Goal: Navigation & Orientation: Find specific page/section

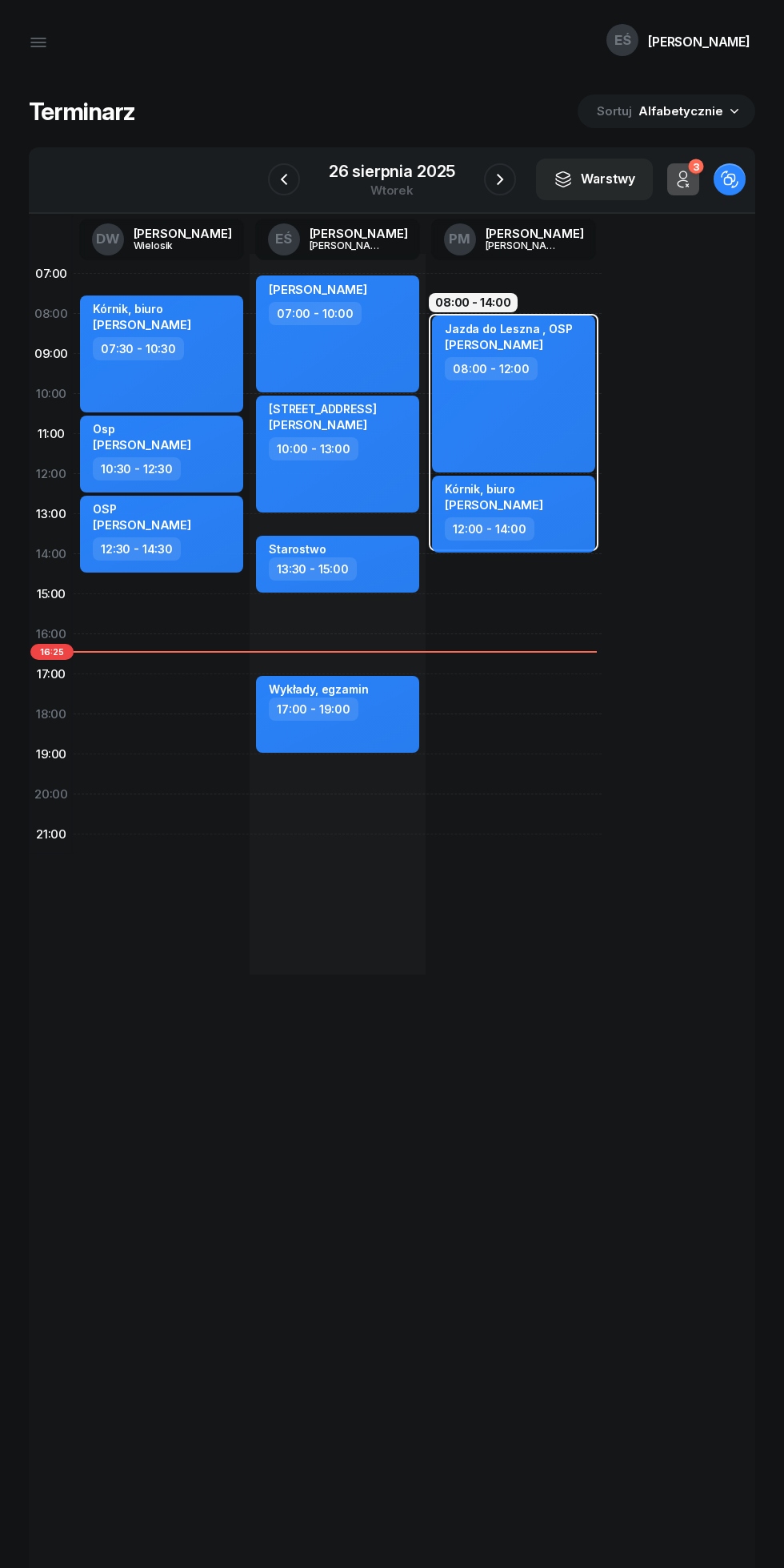
click at [377, 177] on div "26 sierpnia 2025" at bounding box center [392, 171] width 127 height 16
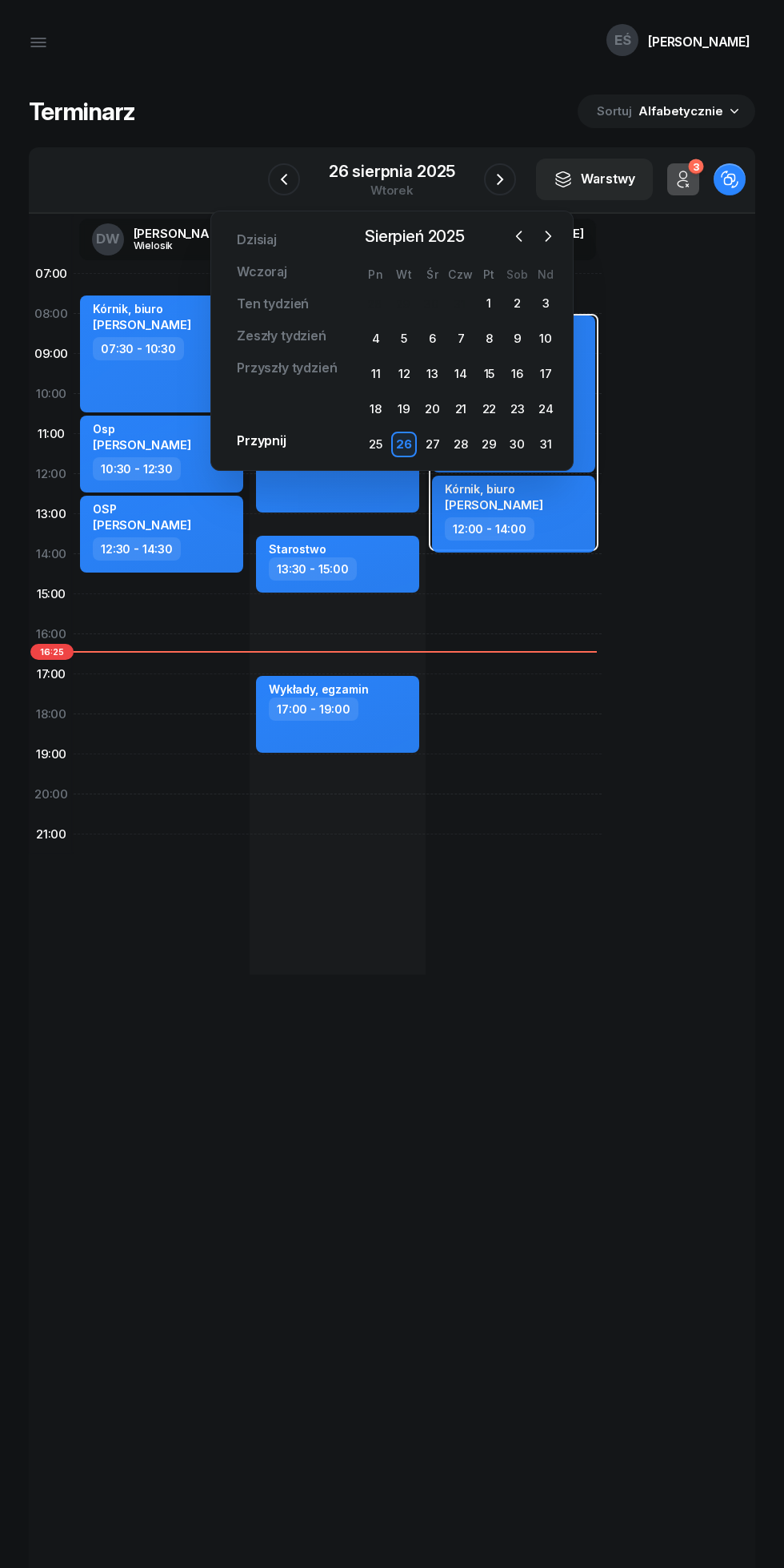
click at [547, 236] on icon "button" at bounding box center [547, 236] width 16 height 16
click at [375, 303] on div "1" at bounding box center [376, 303] width 25 height 25
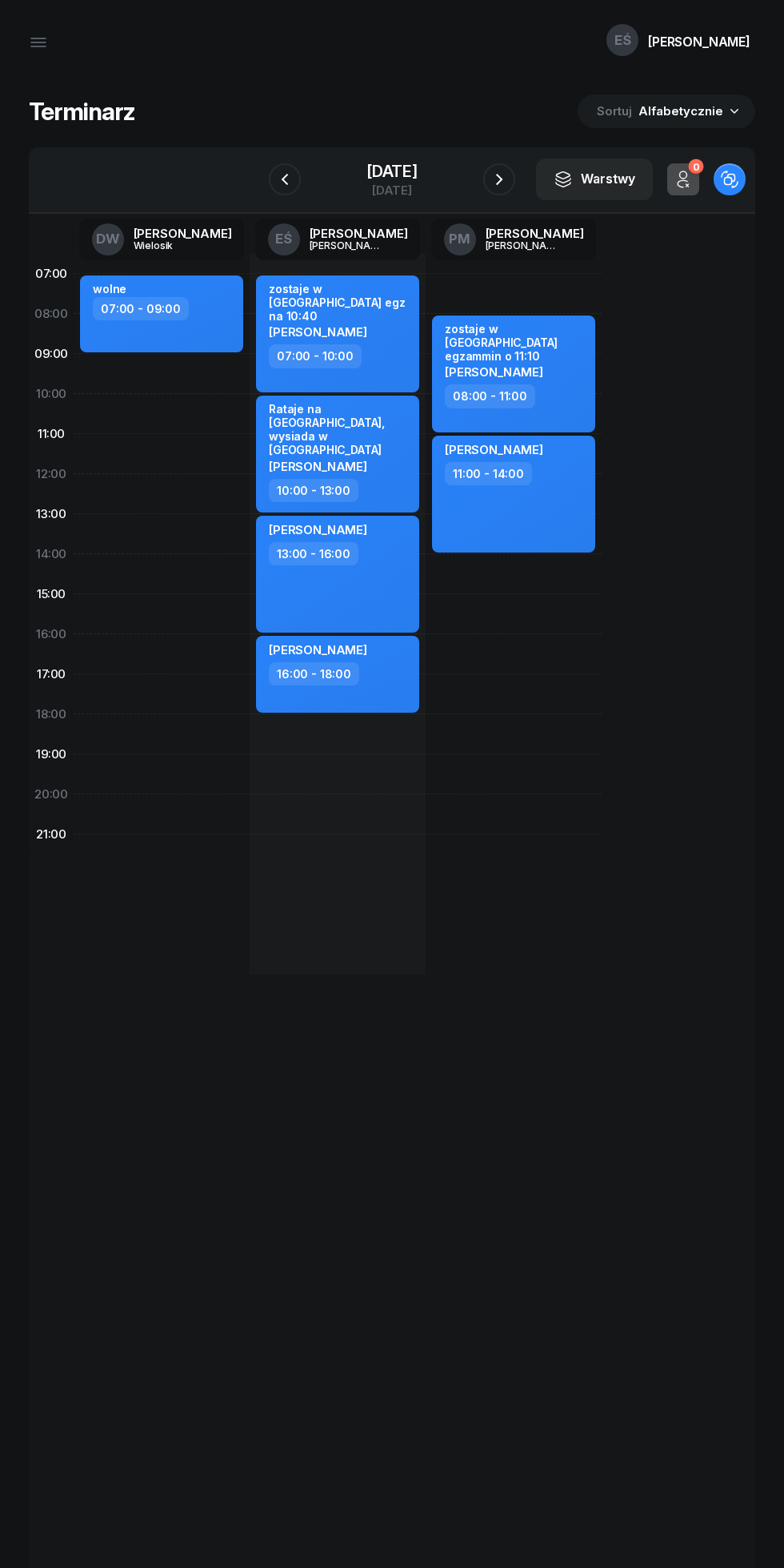
click at [498, 181] on icon "button" at bounding box center [499, 179] width 19 height 19
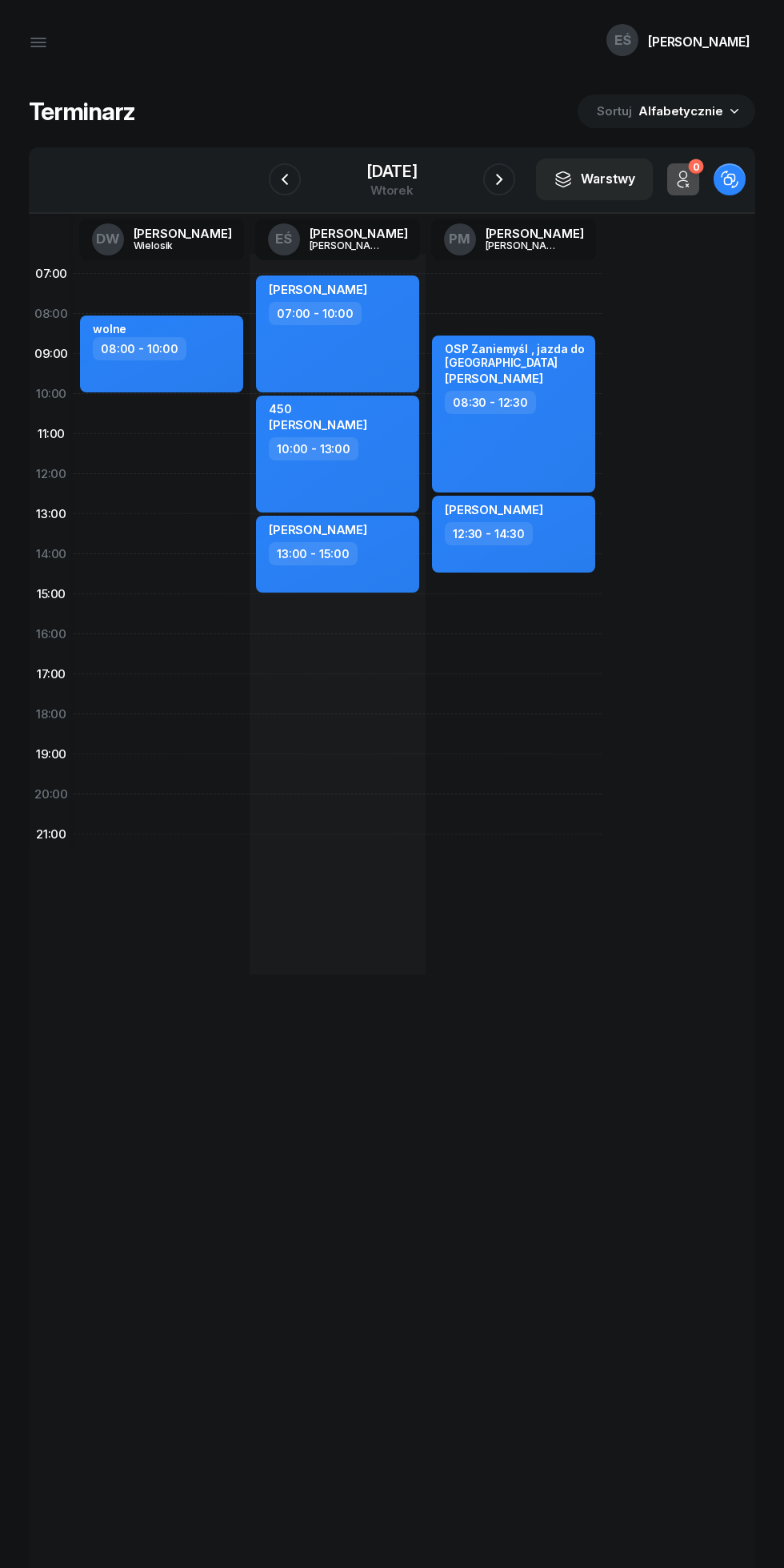
click at [284, 179] on icon "button" at bounding box center [285, 179] width 19 height 19
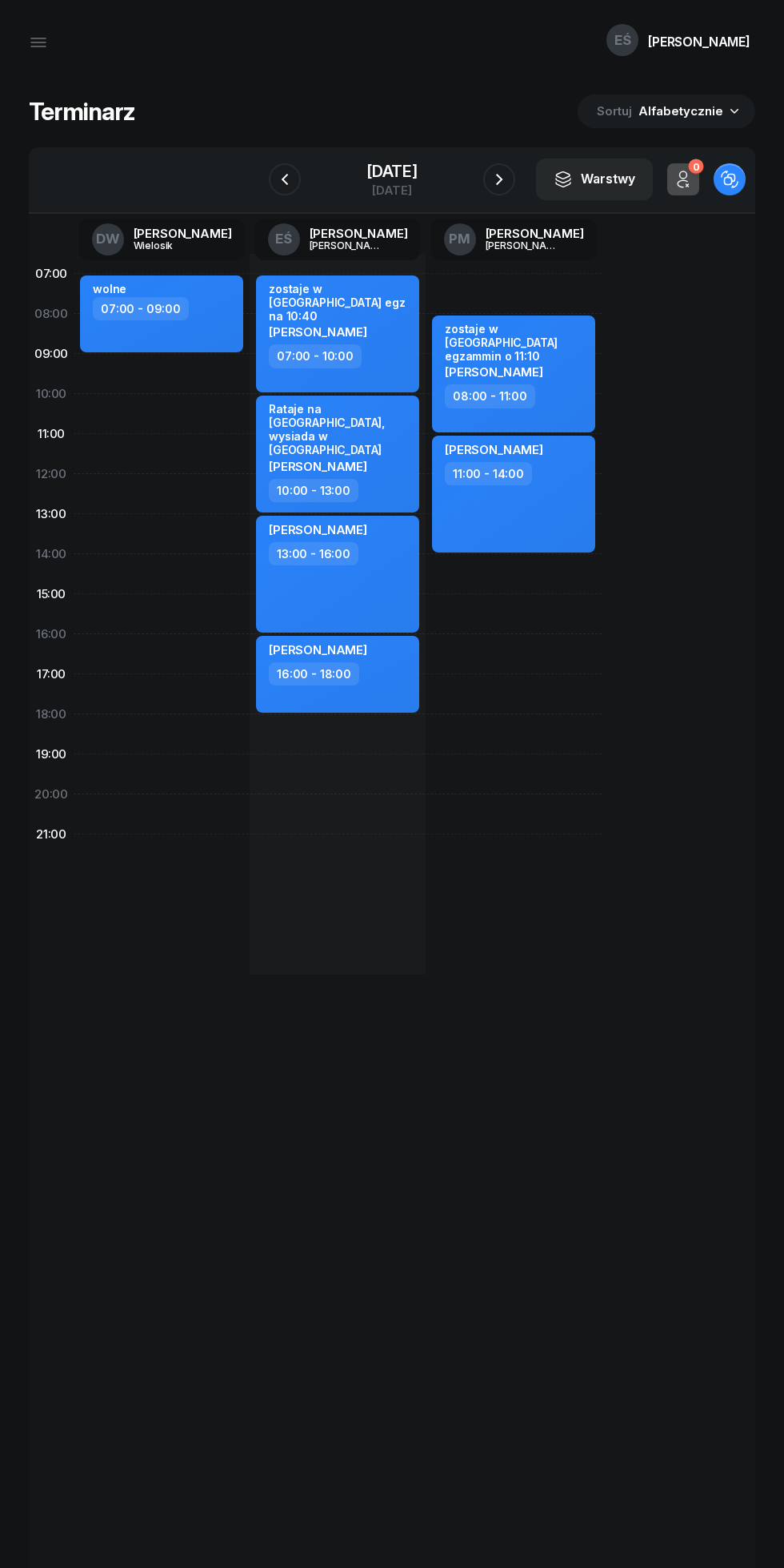
click at [278, 175] on icon "button" at bounding box center [285, 179] width 19 height 19
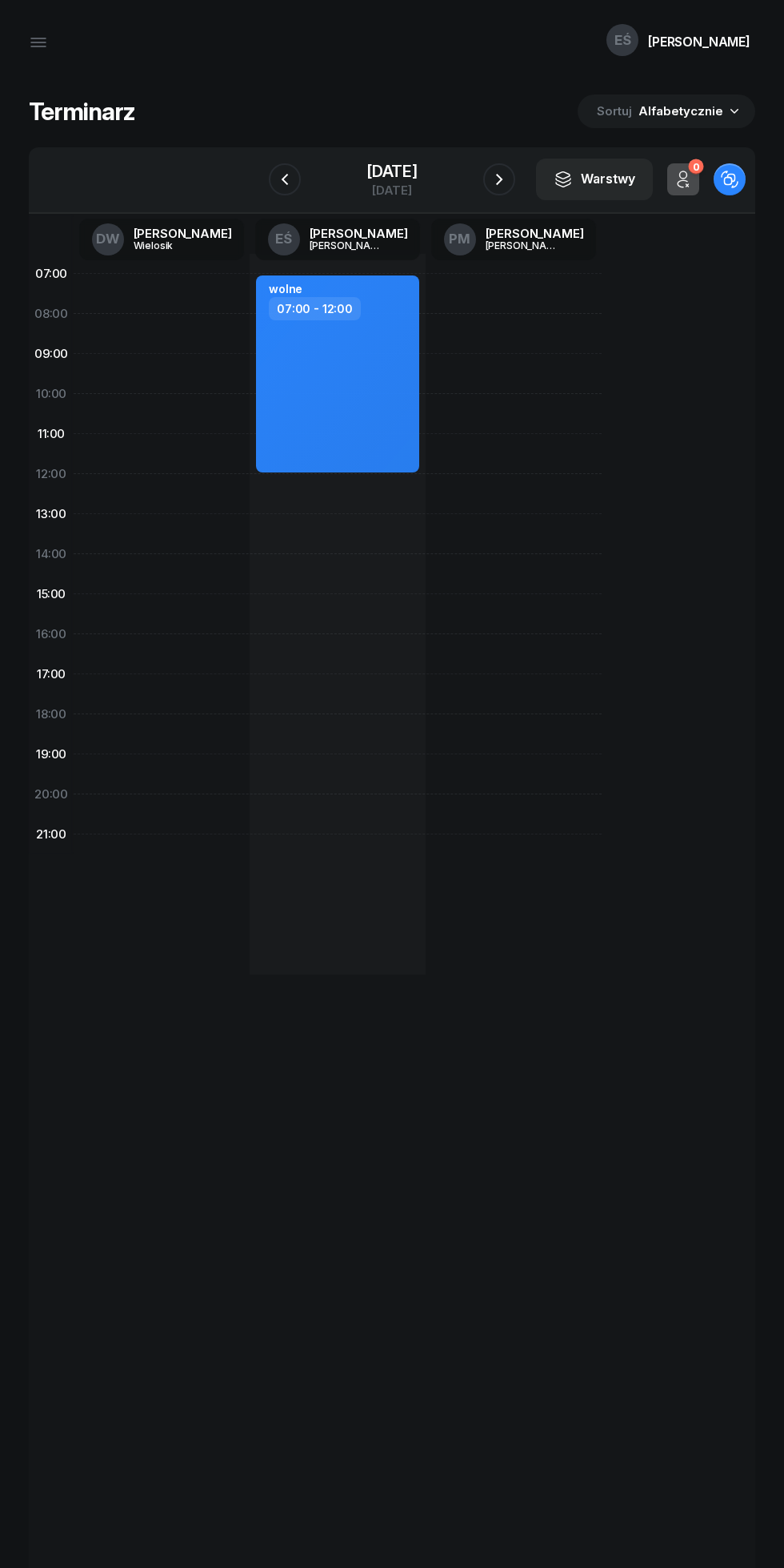
click at [285, 174] on icon "button" at bounding box center [285, 179] width 19 height 19
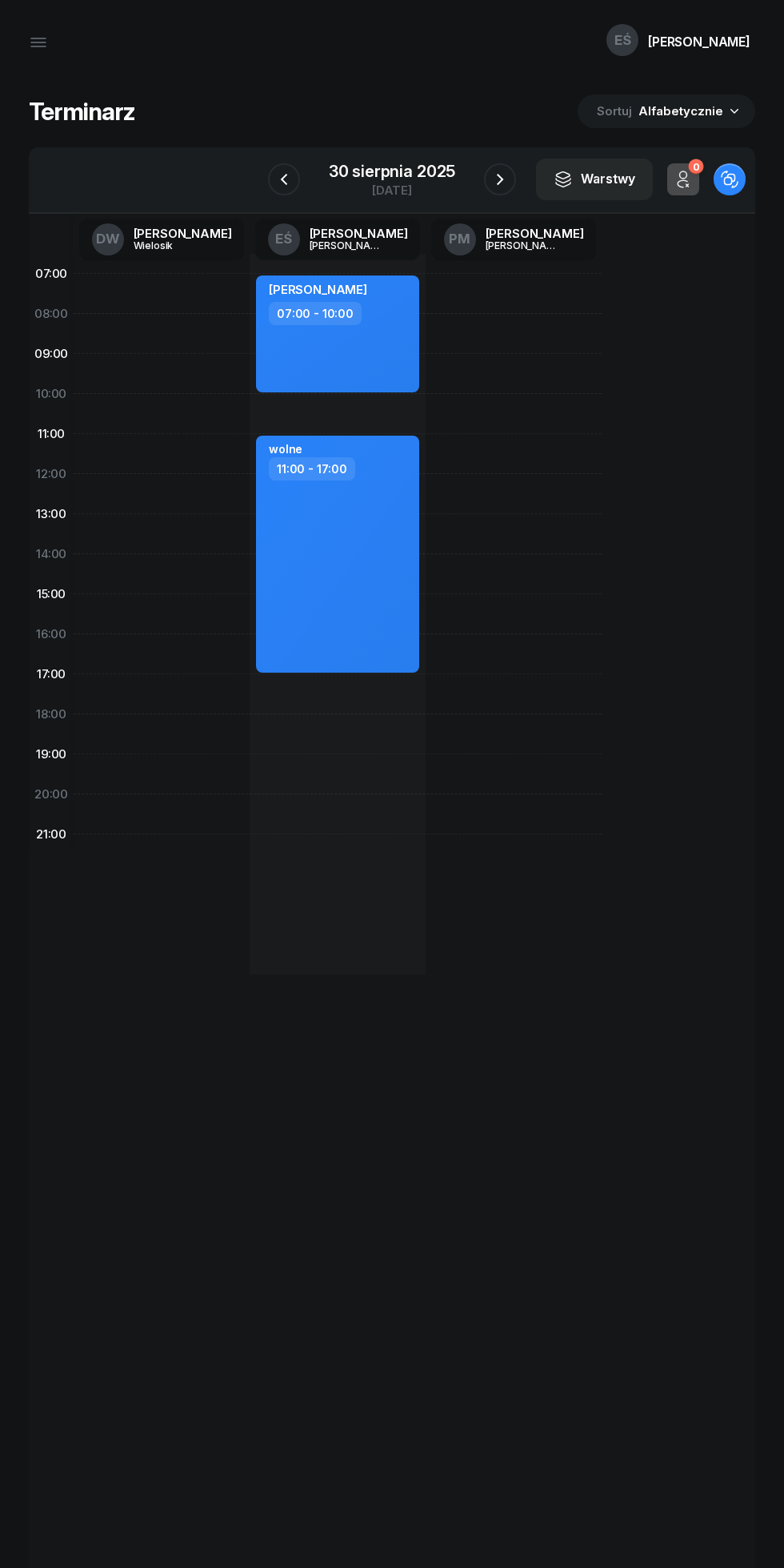
click at [284, 179] on icon "button" at bounding box center [284, 179] width 19 height 19
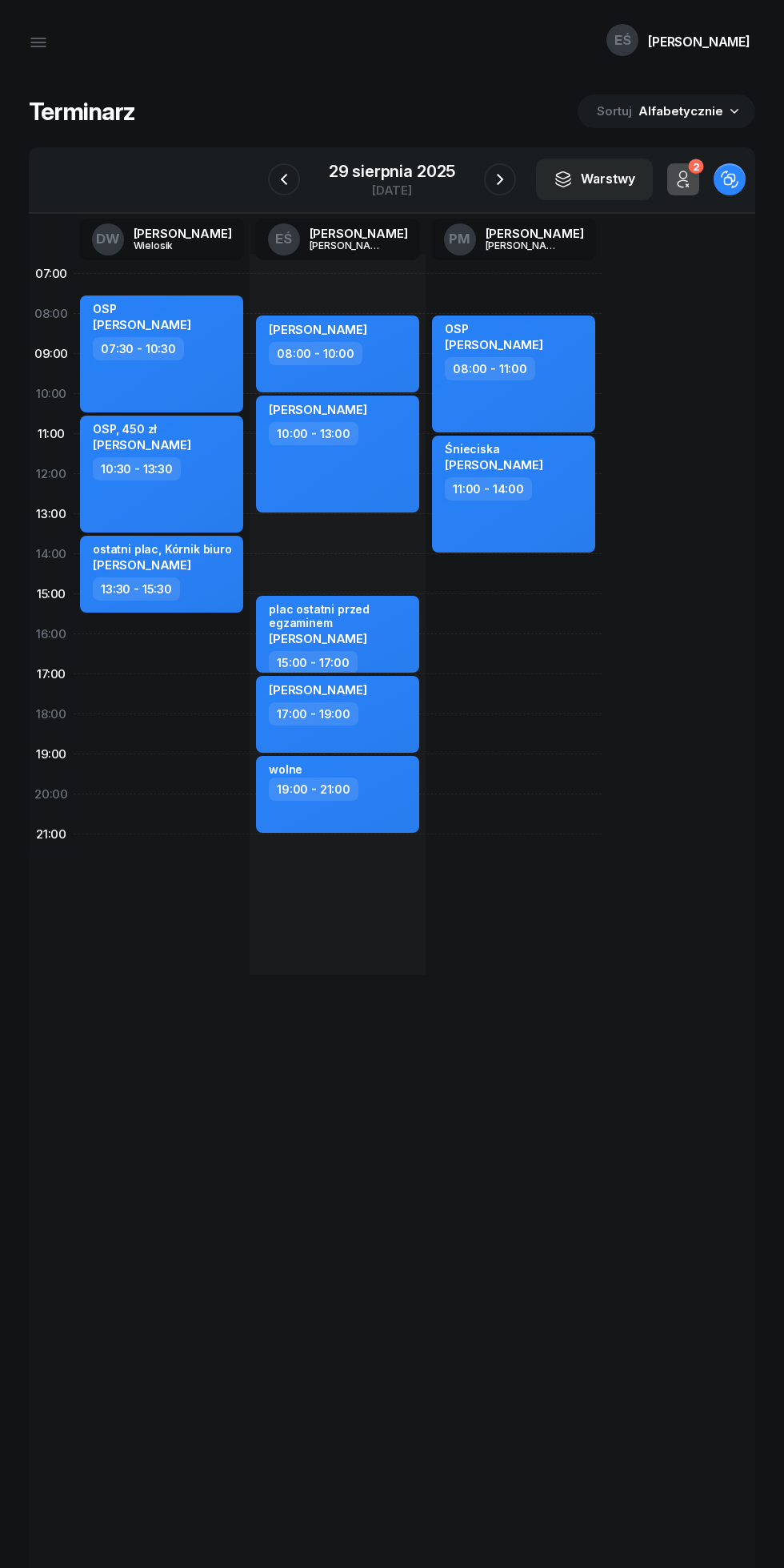
click at [284, 179] on icon "button" at bounding box center [284, 179] width 19 height 19
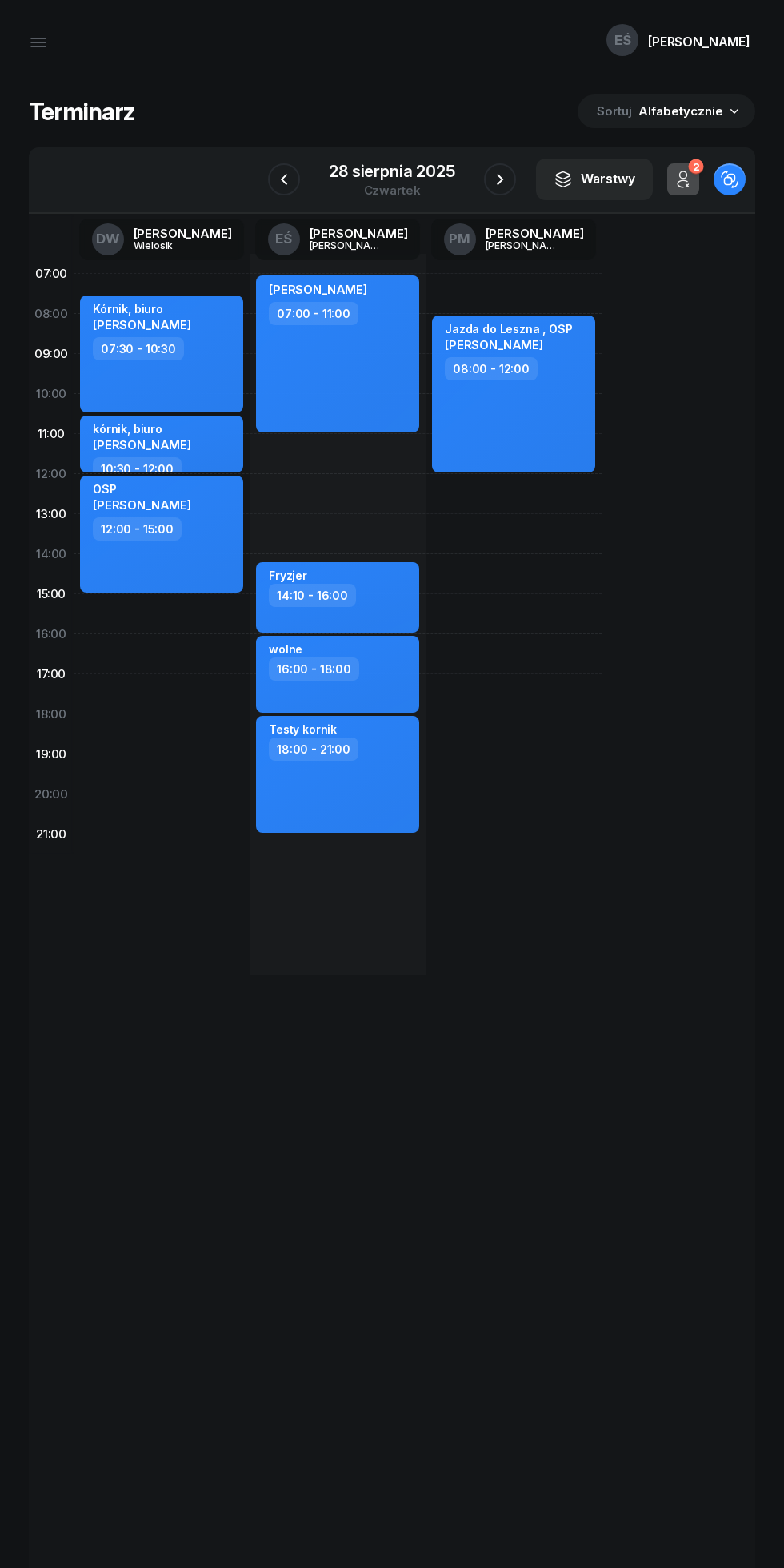
click at [499, 177] on icon "button" at bounding box center [500, 179] width 7 height 11
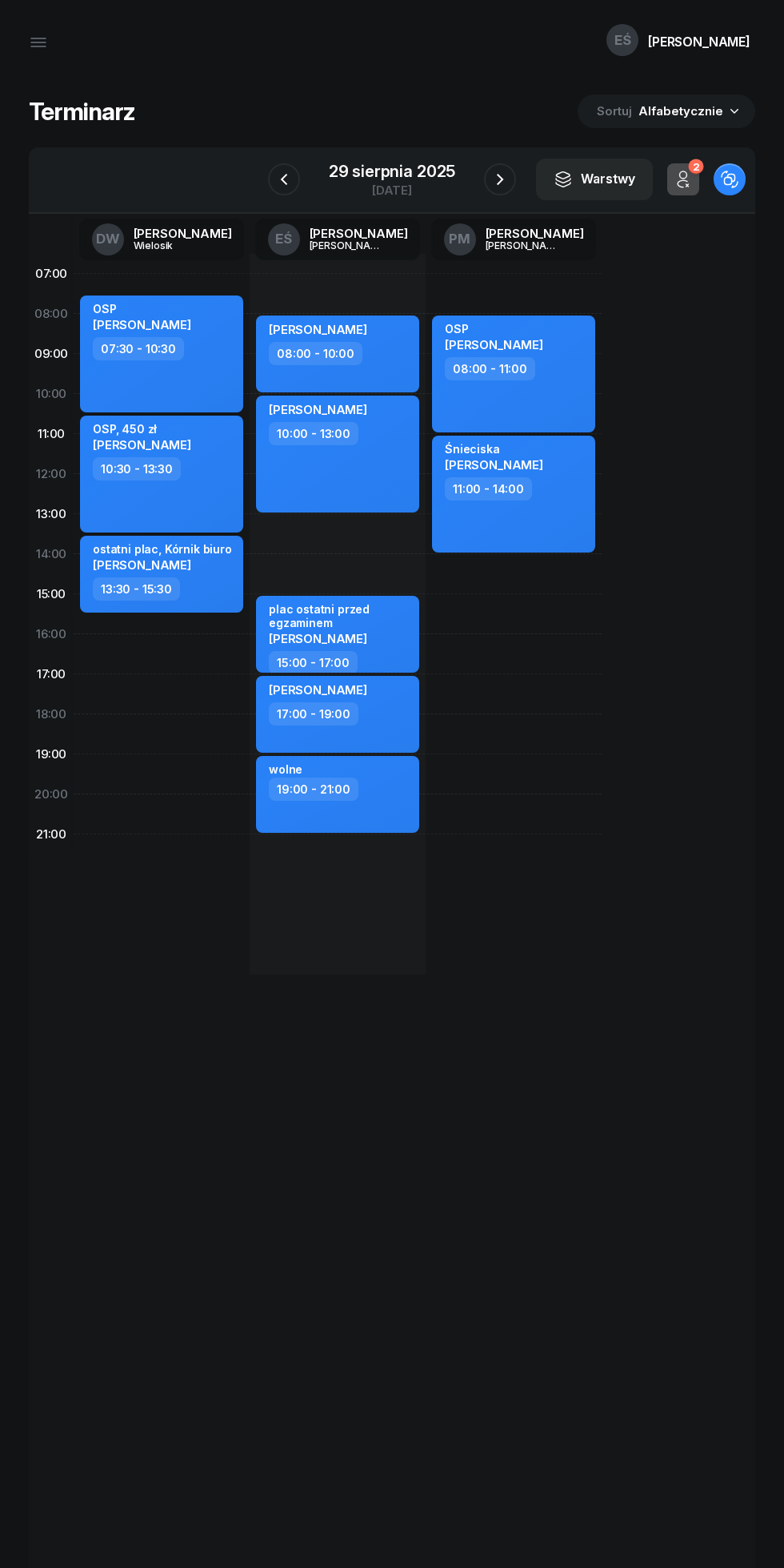
click at [284, 179] on icon "button" at bounding box center [284, 179] width 19 height 19
click at [284, 178] on icon "button" at bounding box center [285, 179] width 7 height 11
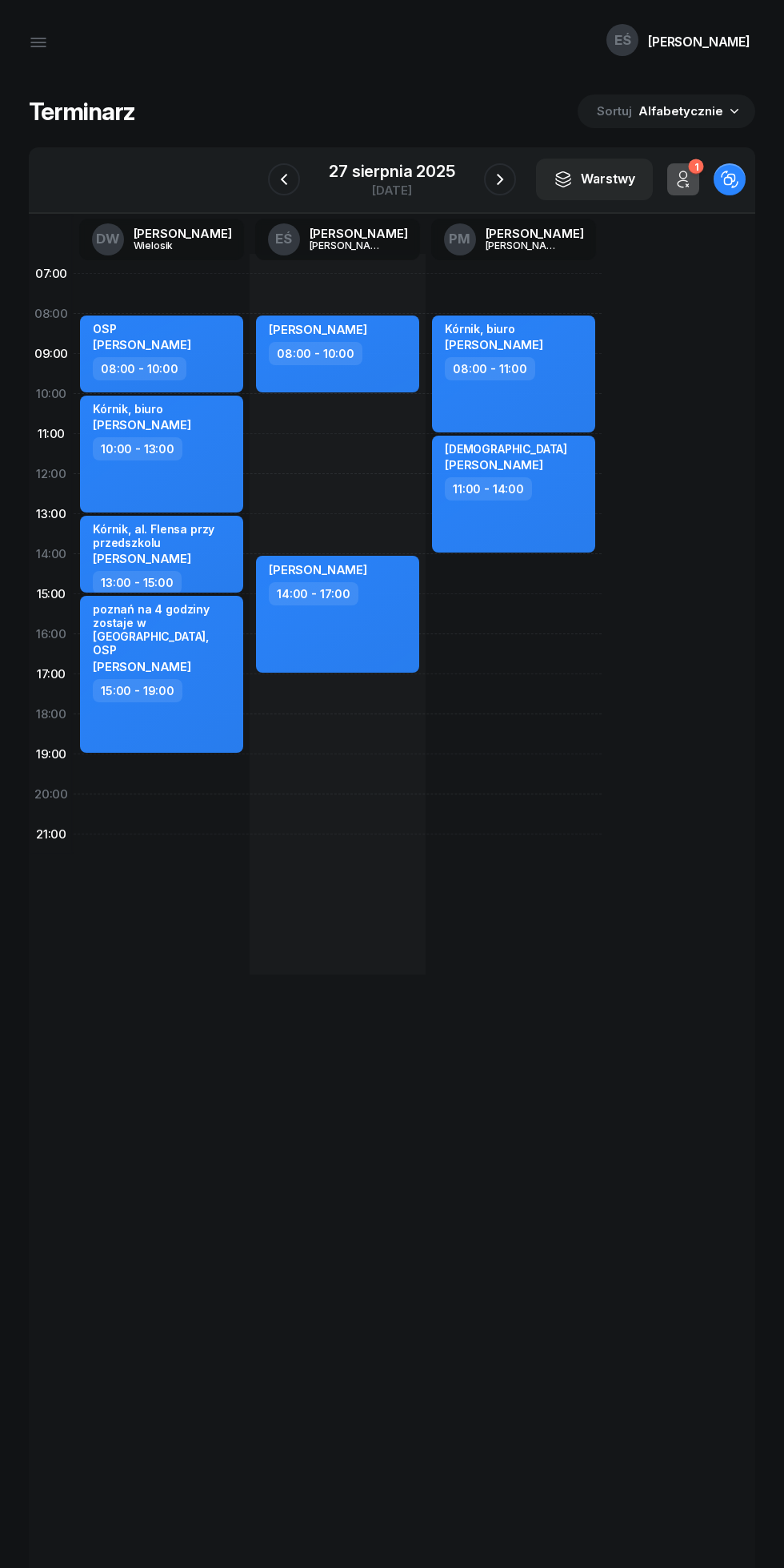
click at [498, 180] on icon "button" at bounding box center [500, 179] width 19 height 19
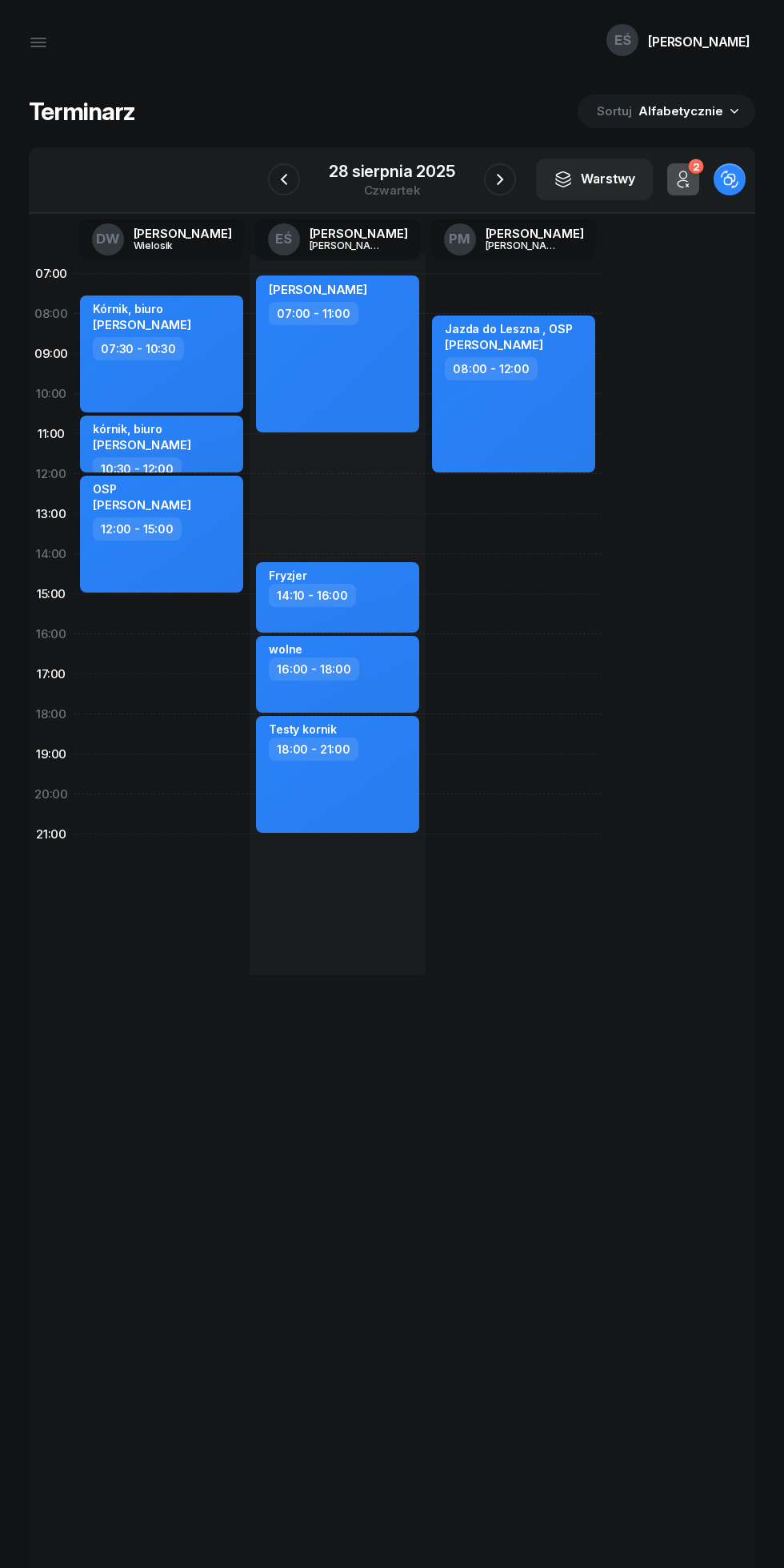
click at [499, 179] on icon "button" at bounding box center [500, 179] width 19 height 19
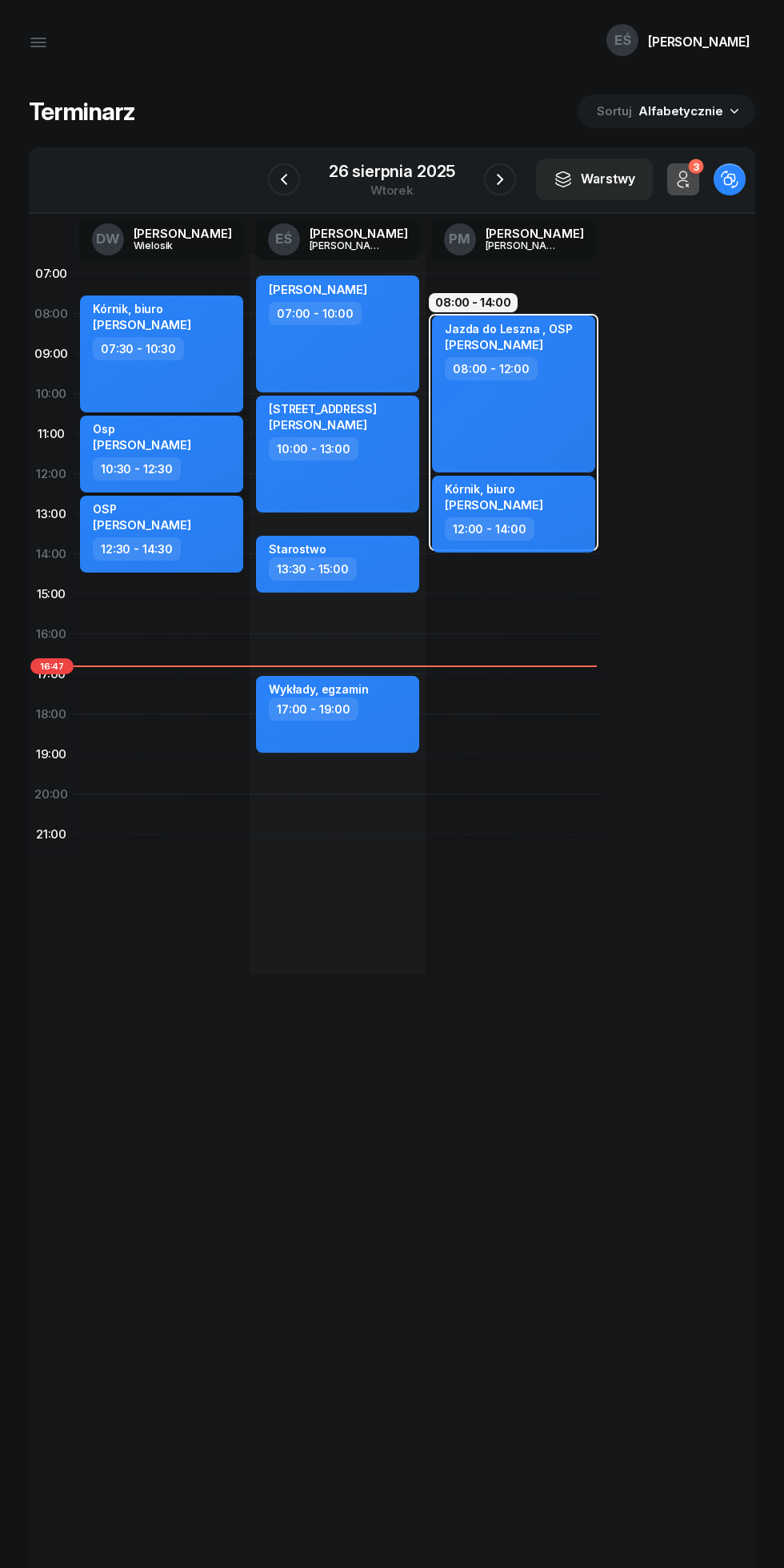
click at [499, 179] on icon "button" at bounding box center [500, 179] width 19 height 19
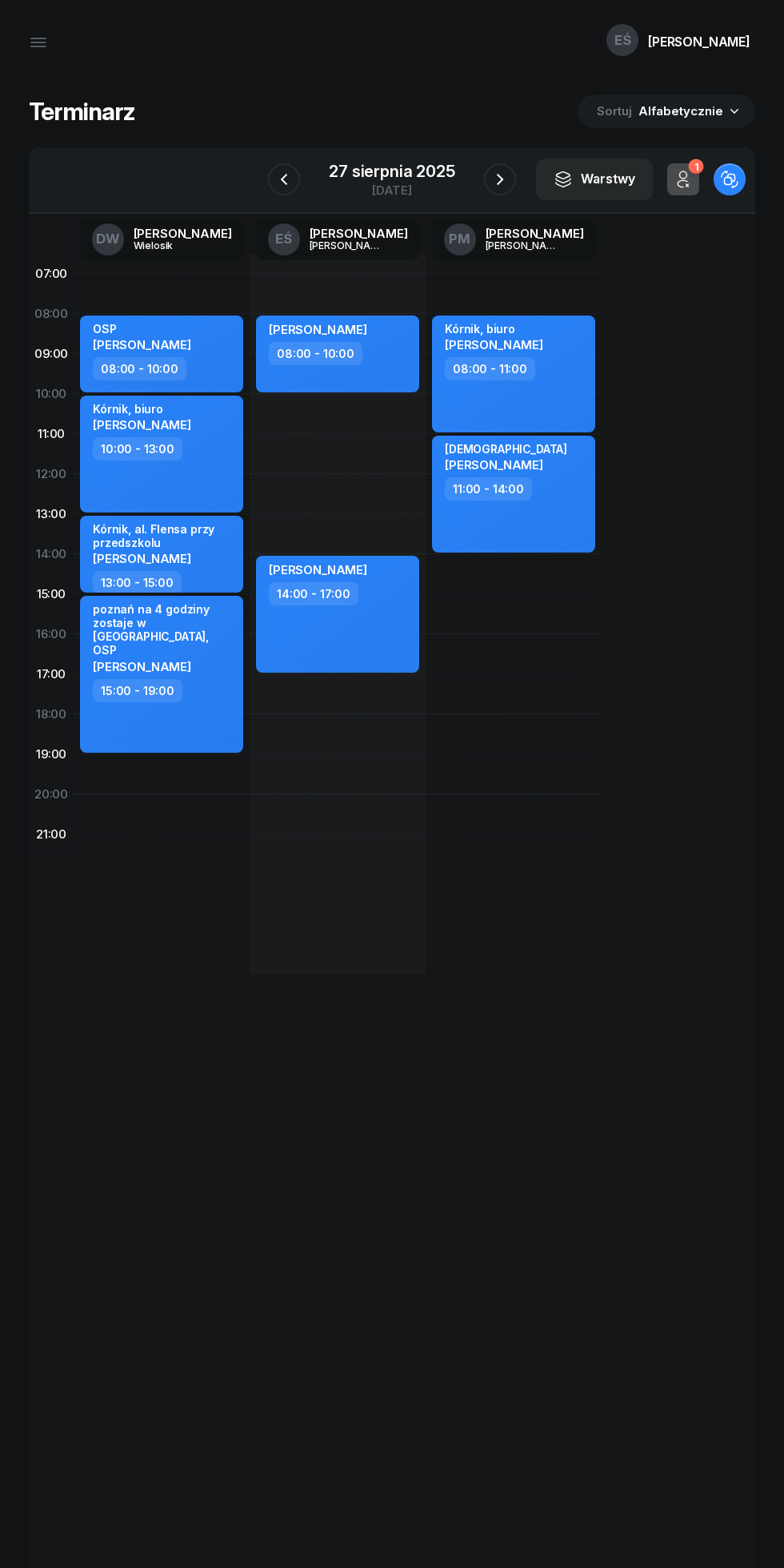
click at [508, 179] on icon "button" at bounding box center [500, 179] width 19 height 19
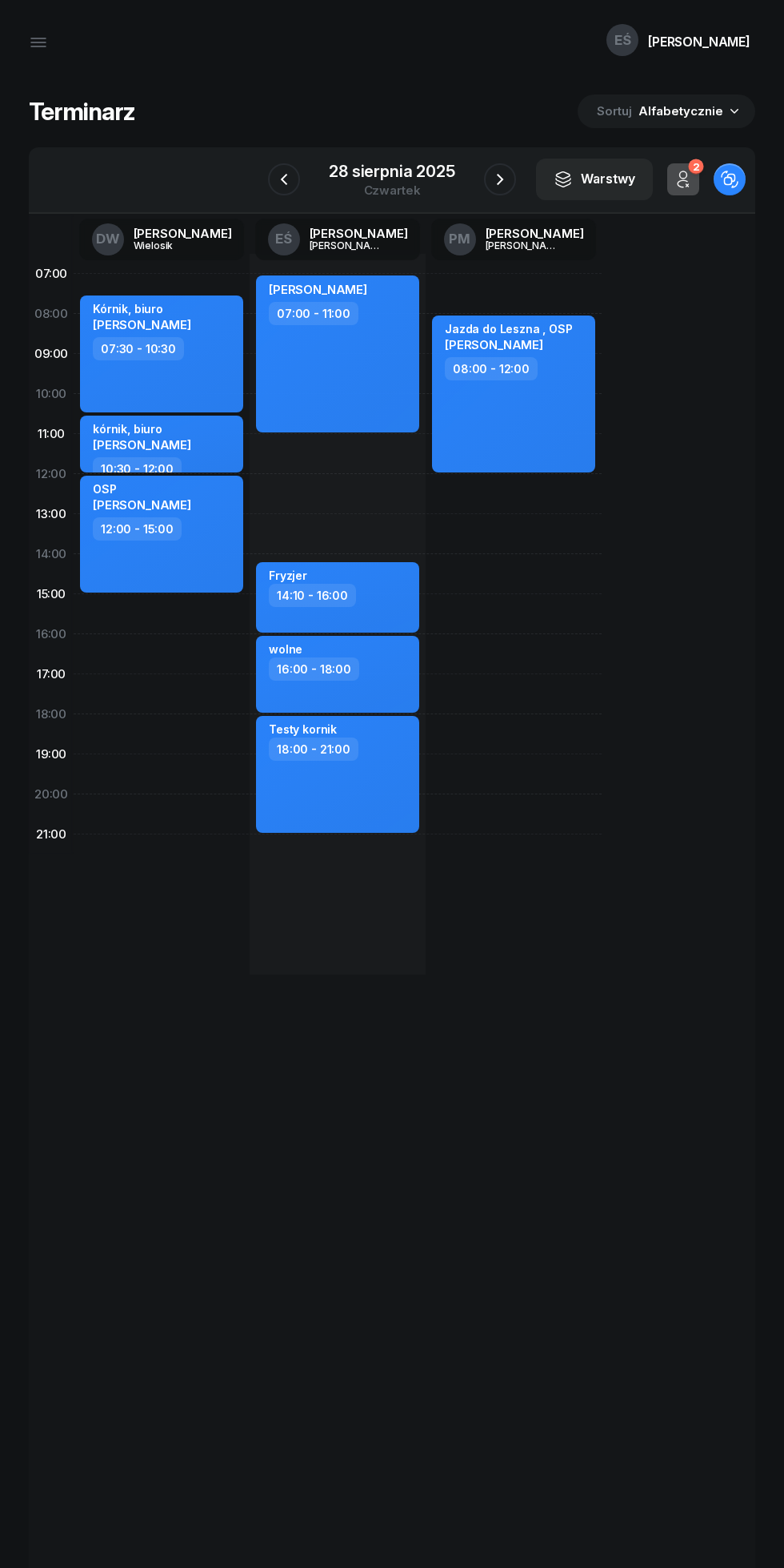
click at [499, 179] on icon "button" at bounding box center [500, 179] width 19 height 19
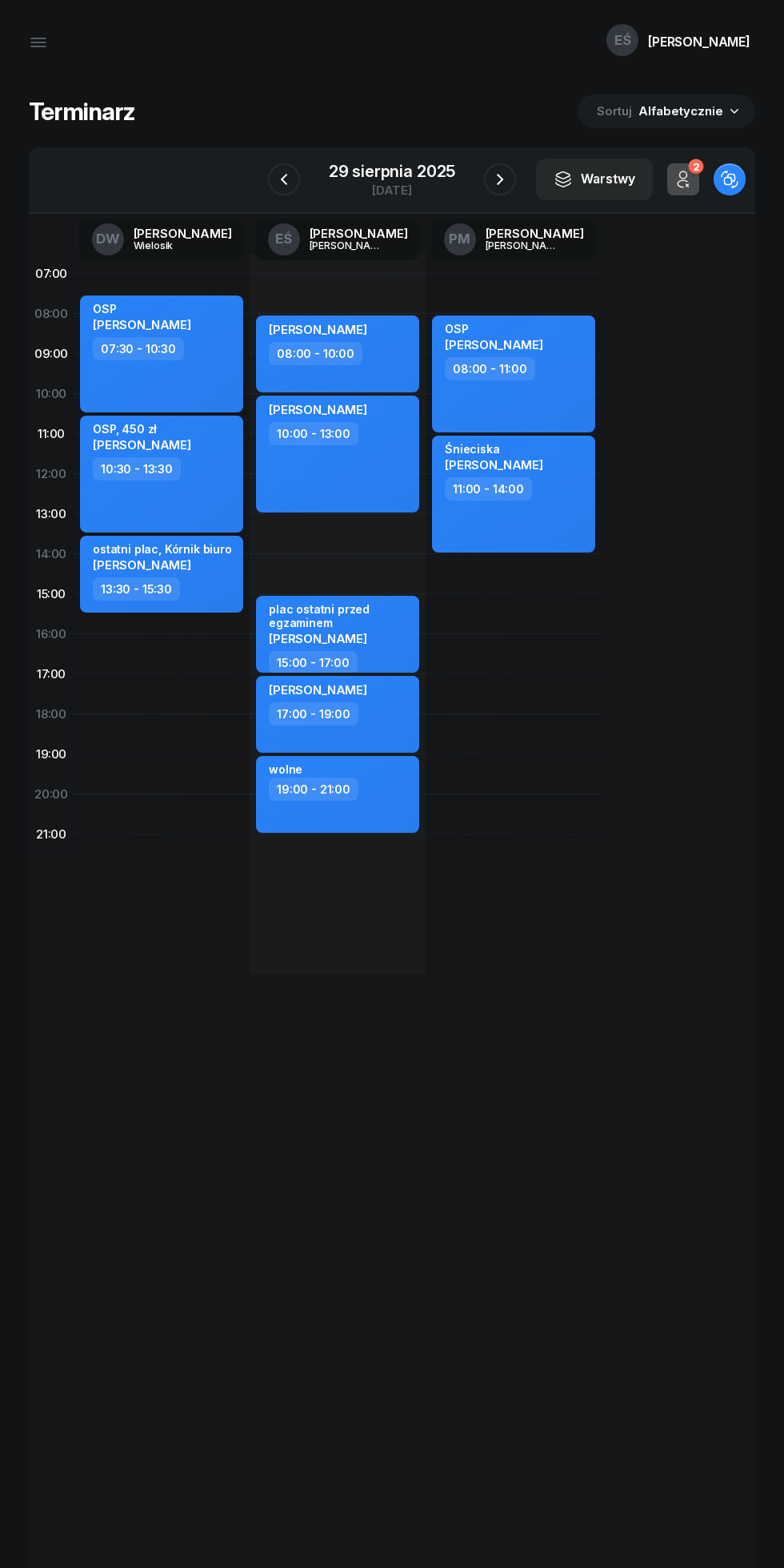
click at [407, 718] on div "17:00 - 19:00" at bounding box center [339, 713] width 141 height 23
select select "17"
select select "19"
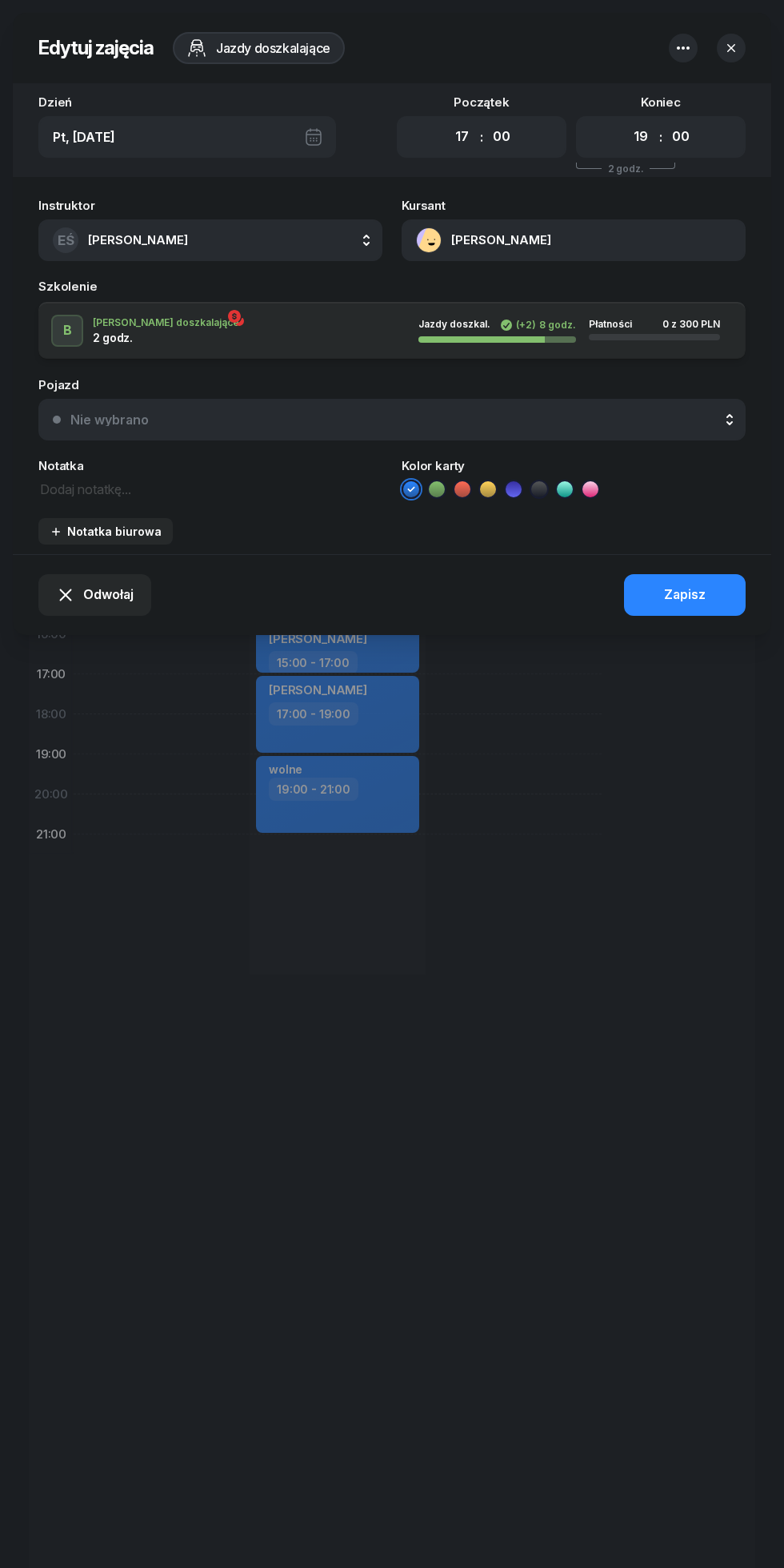
click at [562, 252] on button "[PERSON_NAME]" at bounding box center [574, 240] width 344 height 41
click at [597, 300] on div "Otwórz profil" at bounding box center [578, 296] width 78 height 21
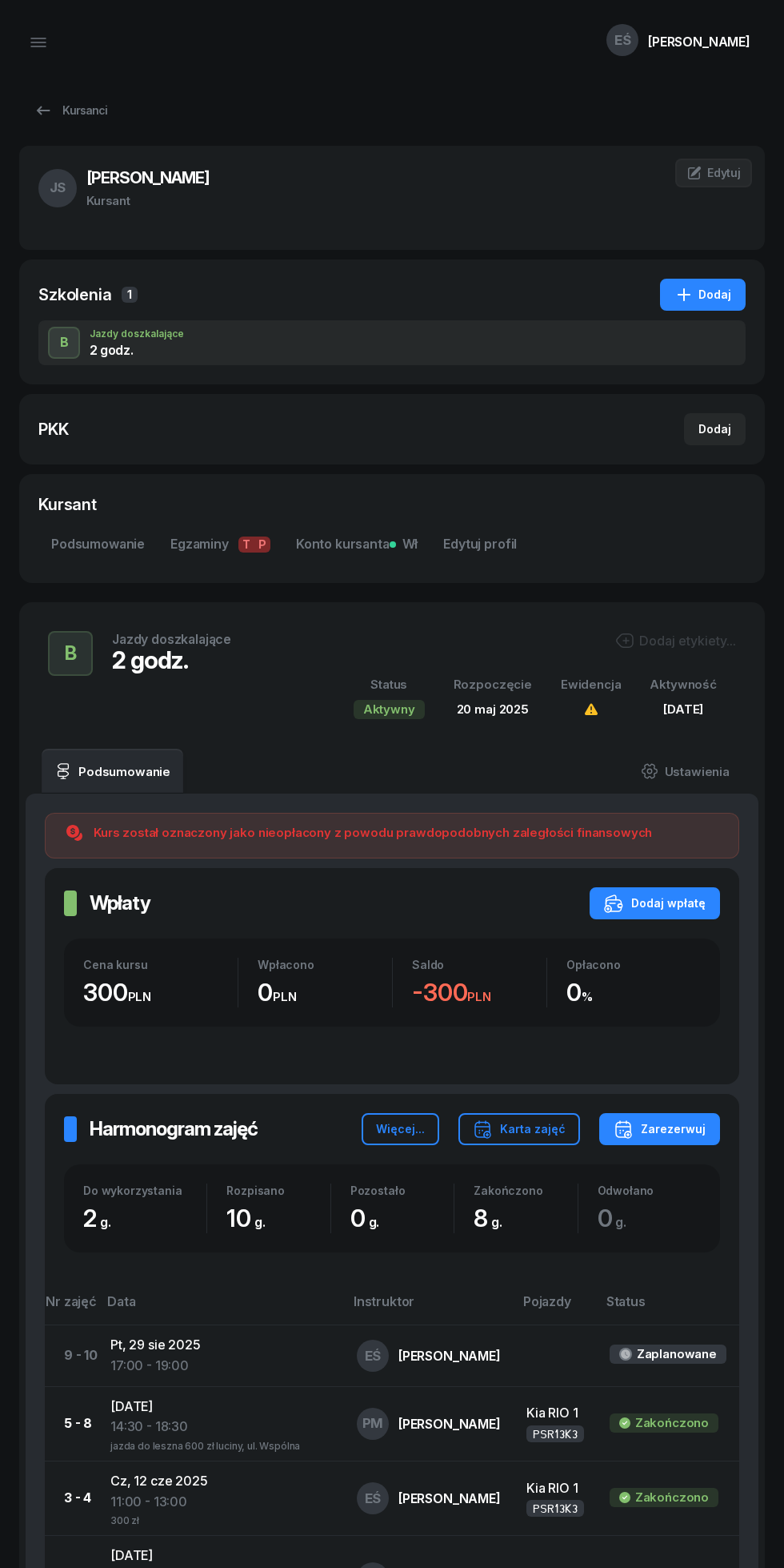
click at [64, 106] on div "Kursanci" at bounding box center [70, 110] width 74 height 19
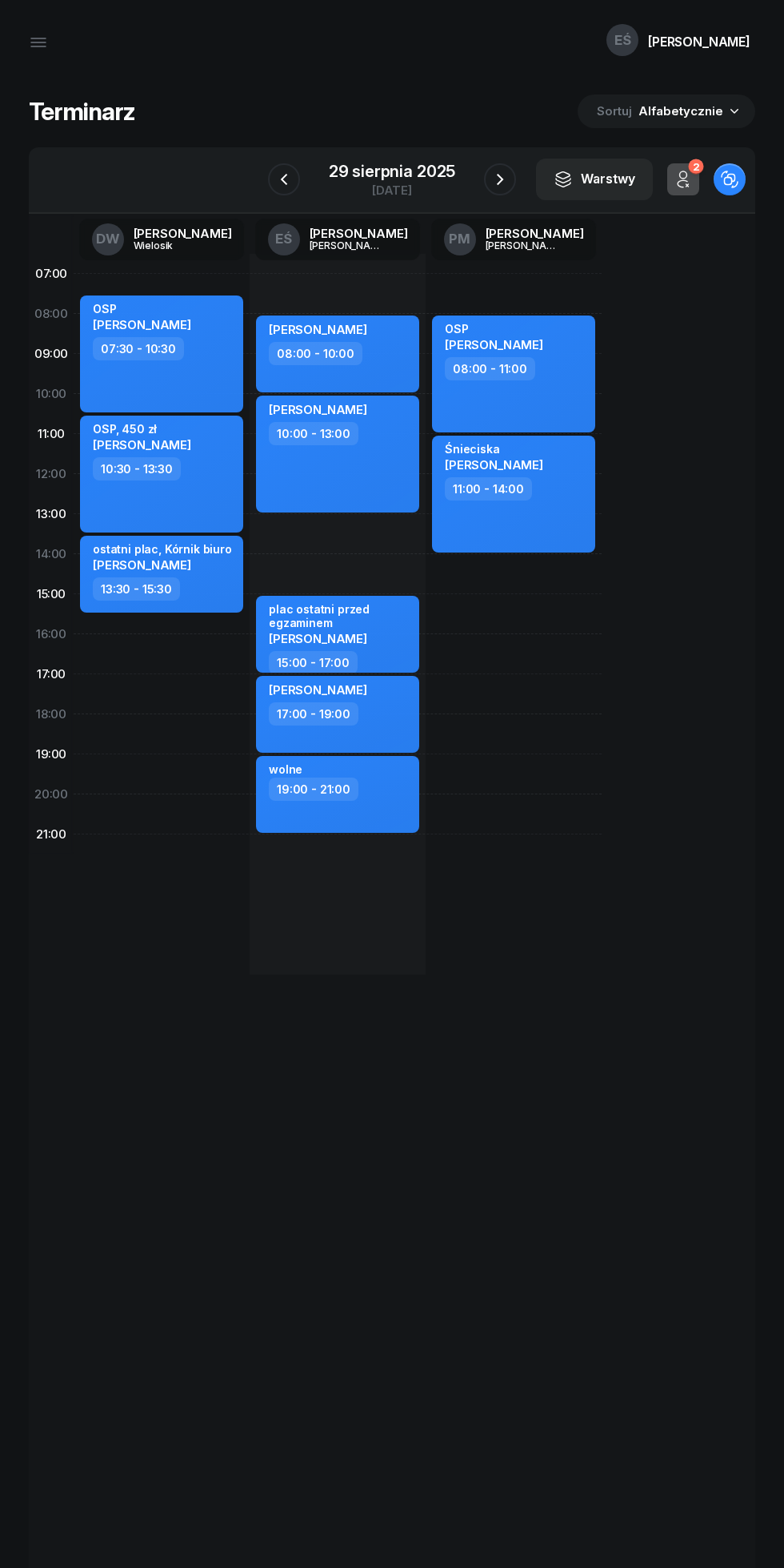
click at [498, 179] on icon "button" at bounding box center [500, 179] width 19 height 19
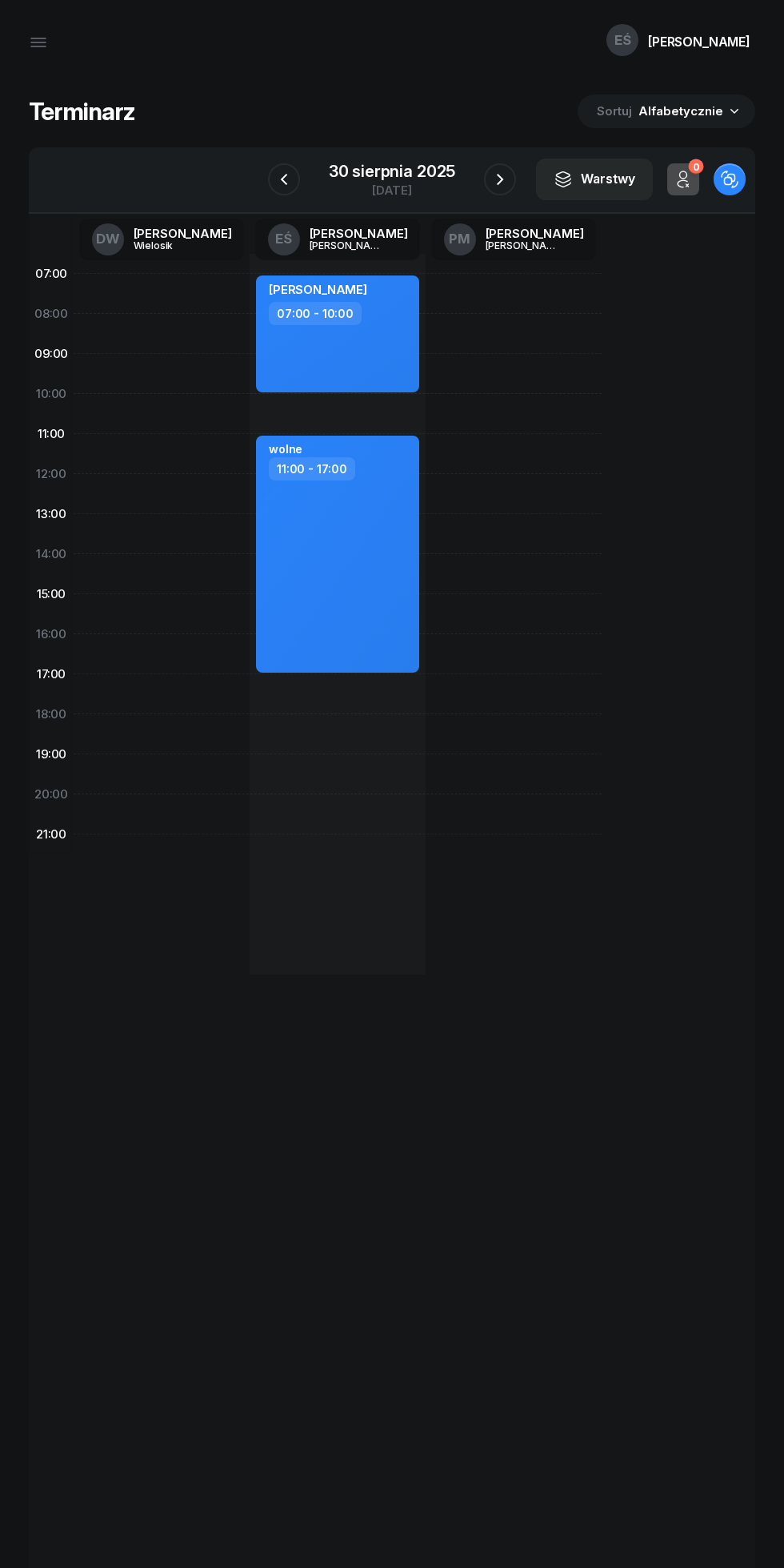
click at [473, 199] on div "30 sierpnia 2025 sobota" at bounding box center [392, 180] width 165 height 46
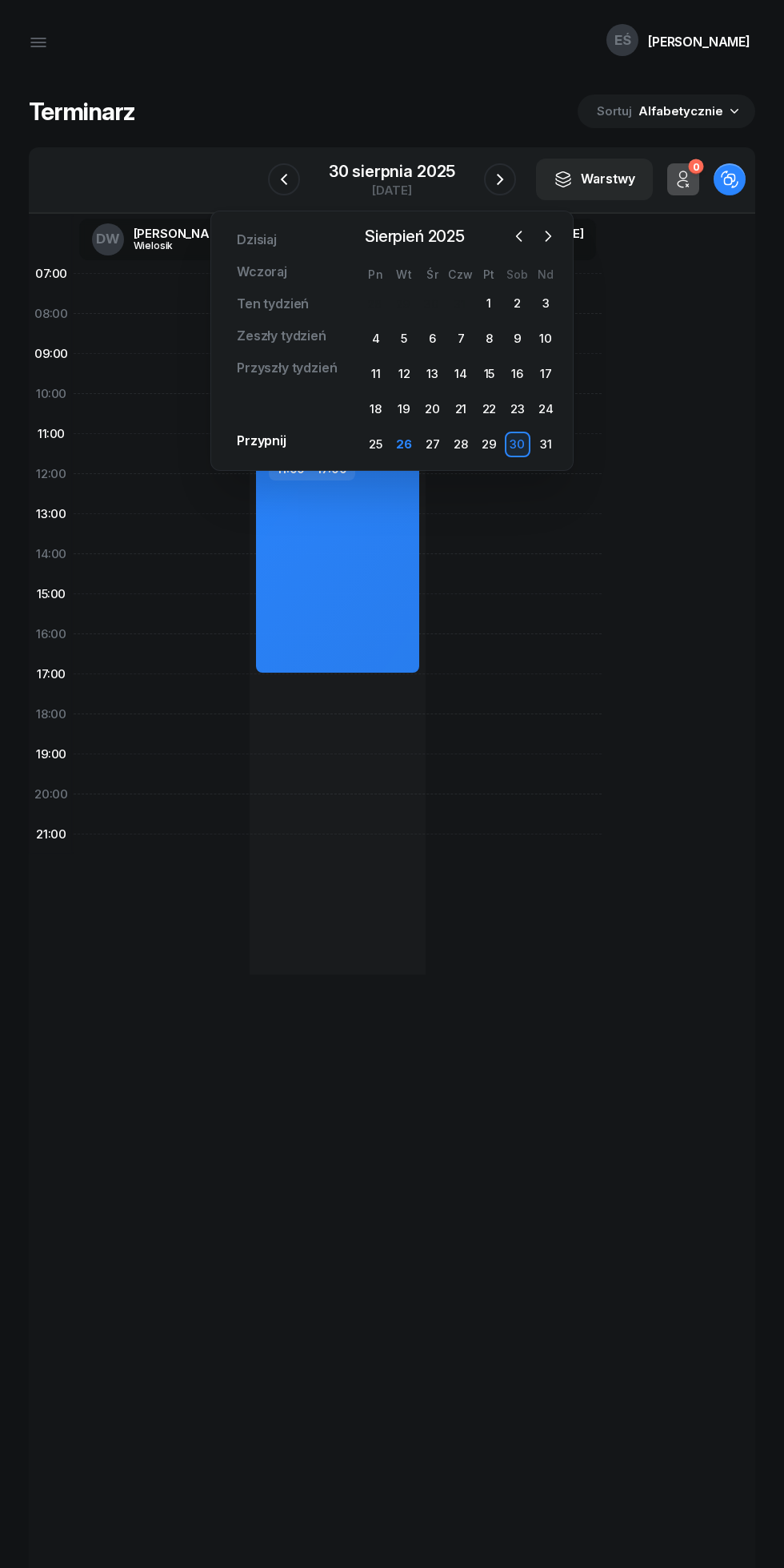
click at [232, 68] on div "EŚ Emilia" at bounding box center [392, 42] width 784 height 85
